Goal: Browse casually: Explore the website without a specific task or goal

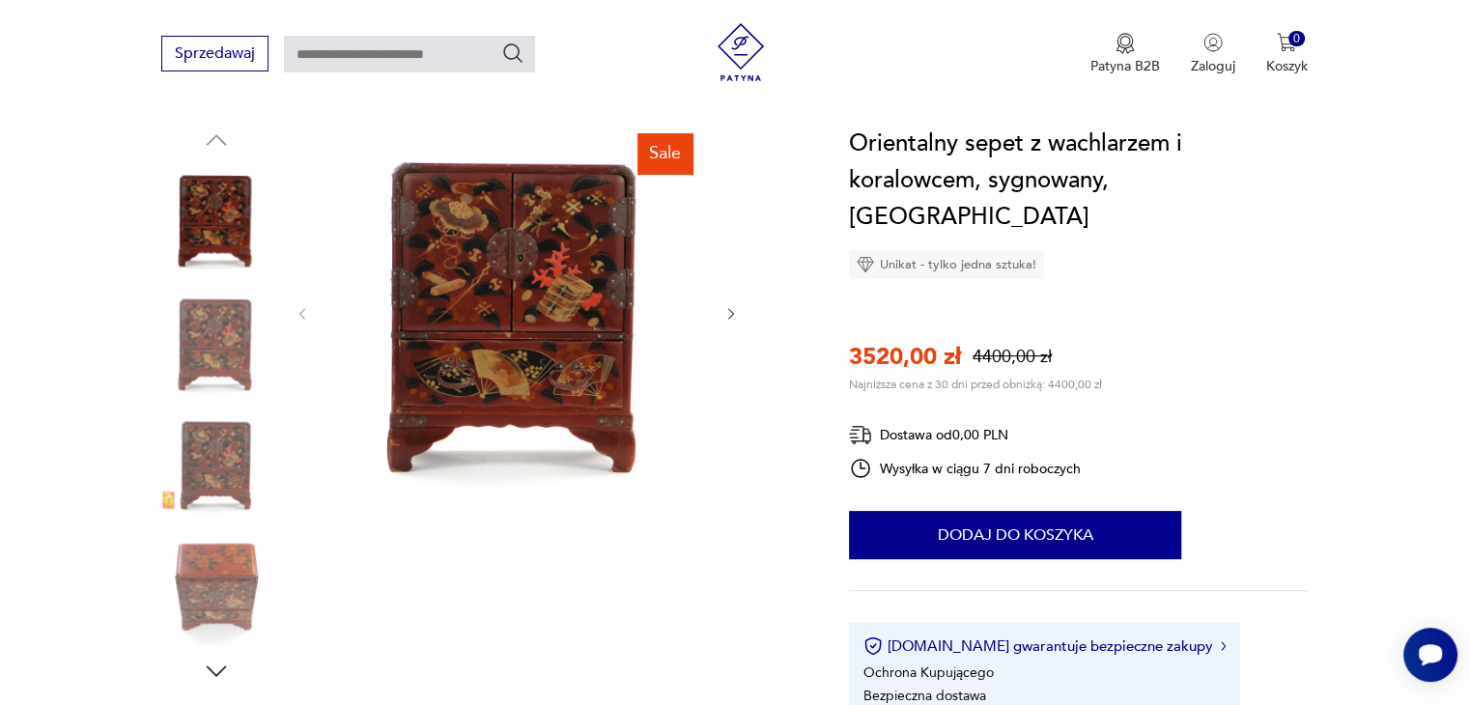
click at [519, 324] on img at bounding box center [516, 312] width 373 height 373
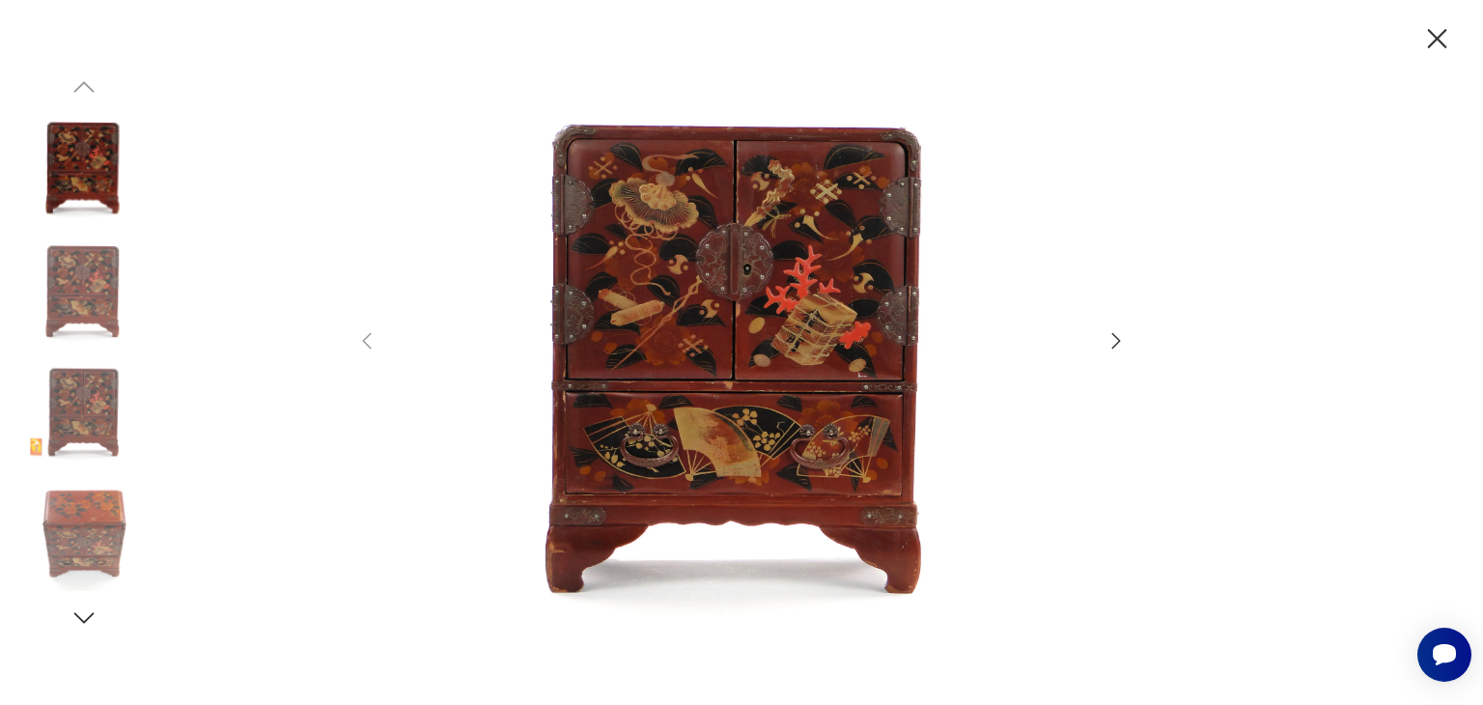
click at [762, 320] on img at bounding box center [741, 351] width 687 height 564
click at [1444, 662] on icon "Otwórz czat Smartsupp" at bounding box center [1444, 654] width 27 height 24
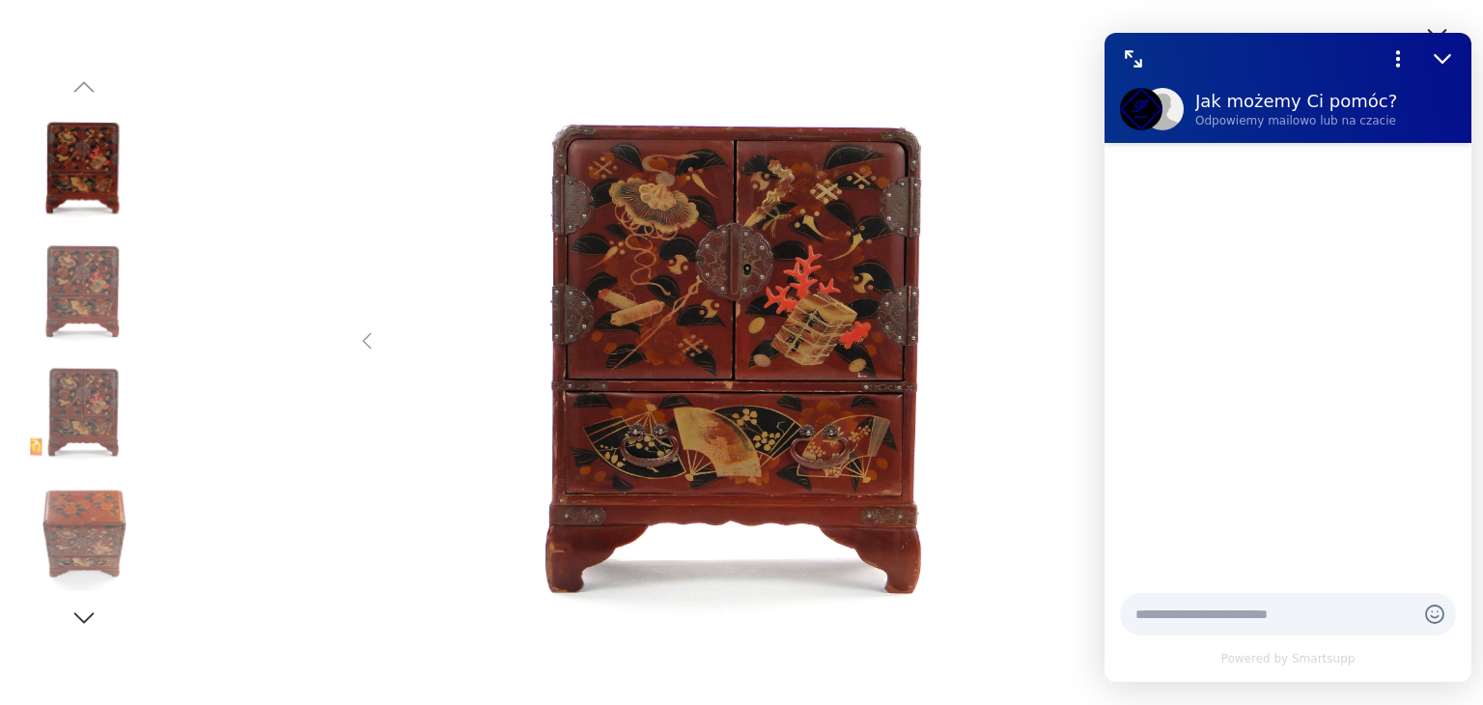
click at [1070, 490] on img at bounding box center [741, 351] width 687 height 564
drag, startPoint x: 1437, startPoint y: 56, endPoint x: 2528, endPoint y: 88, distance: 1091.5
click at [1437, 55] on icon "Zmniejsz" at bounding box center [1442, 58] width 25 height 25
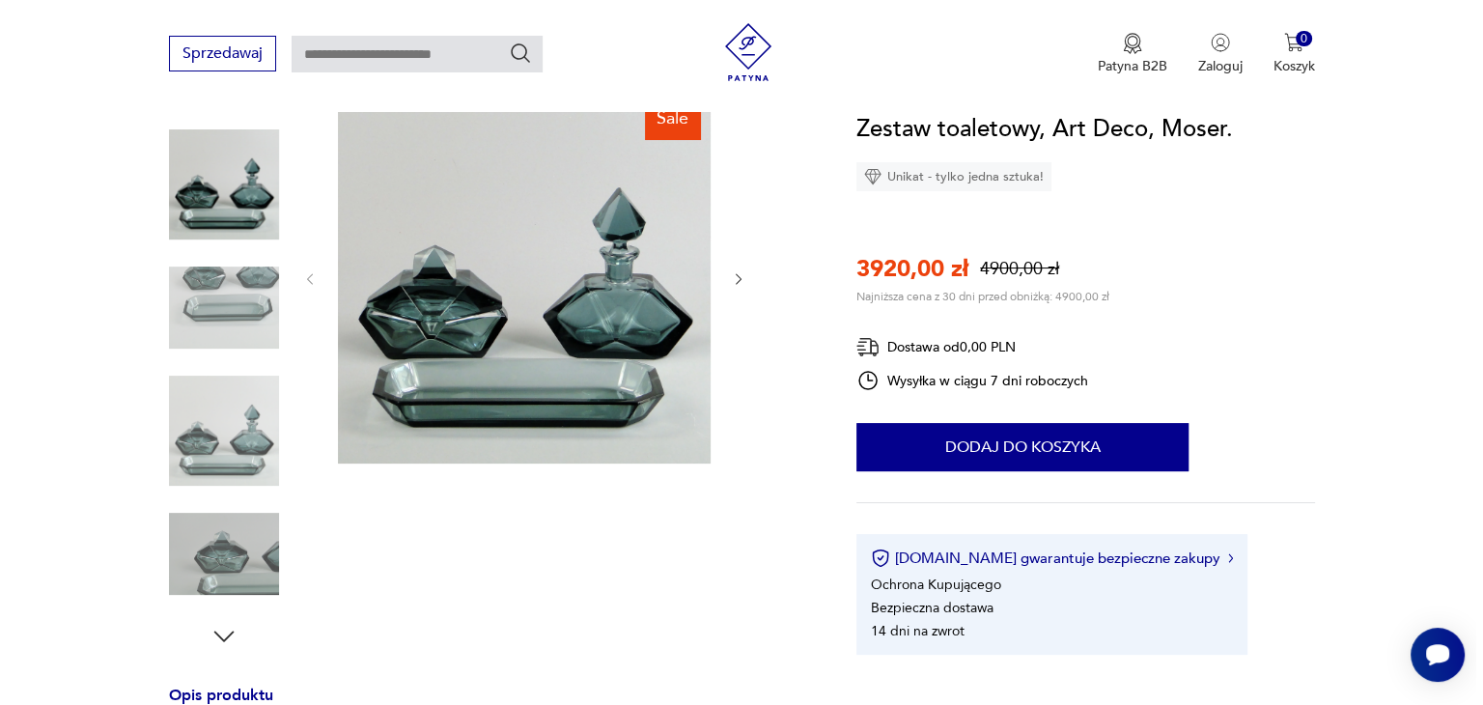
scroll to position [193, 0]
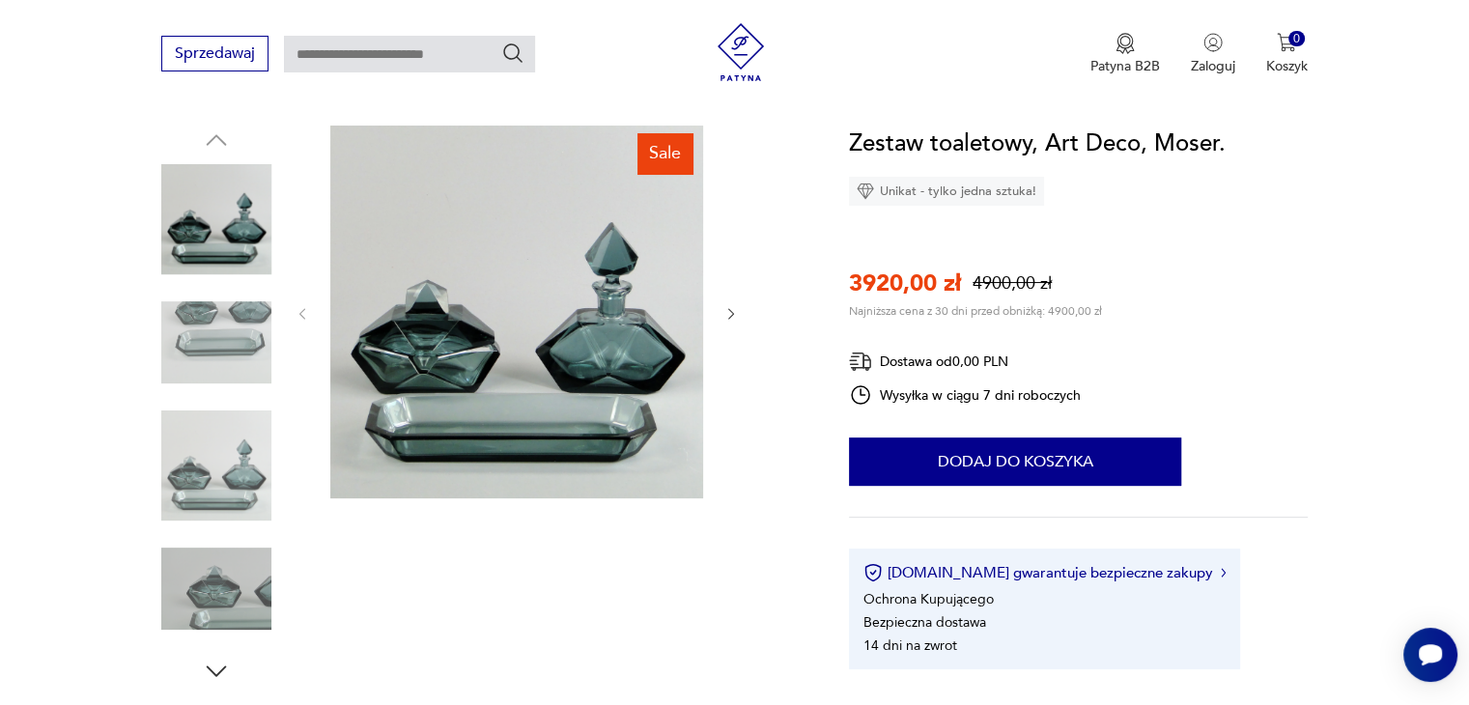
click at [543, 360] on img at bounding box center [516, 312] width 373 height 373
